Goal: Information Seeking & Learning: Compare options

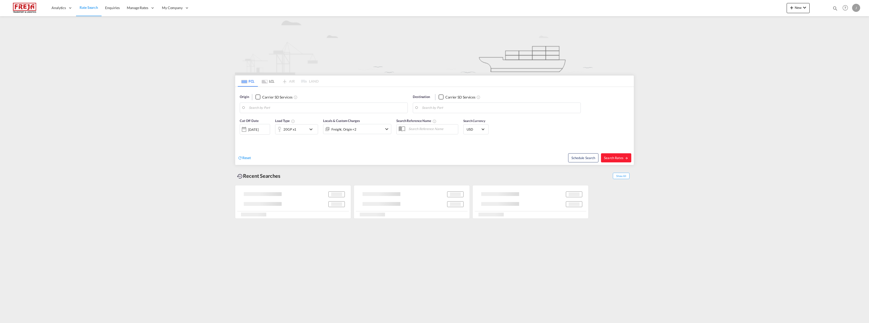
type input "Helsinki (Helsingfors), FIHEL"
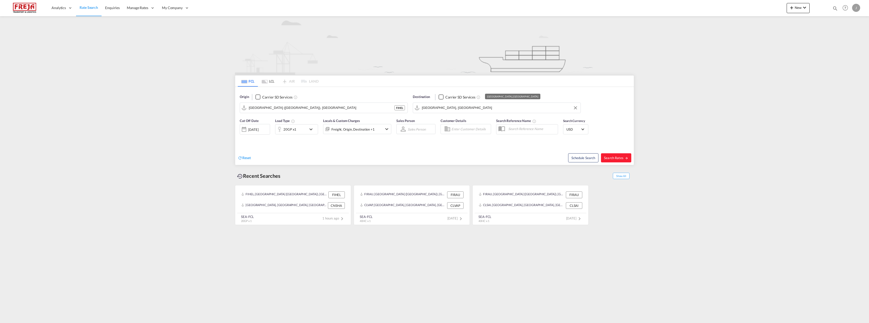
click at [456, 109] on input "Shanghai, CNSHA" at bounding box center [500, 108] width 156 height 8
click at [451, 117] on div "Durban South Africa ZADUR" at bounding box center [461, 121] width 96 height 15
type input "Durban, ZADUR"
click at [607, 159] on span "Search Rates" at bounding box center [616, 158] width 24 height 4
type input "FIHEL to ZADUR / 11 Aug 2025"
